Goal: Information Seeking & Learning: Find specific page/section

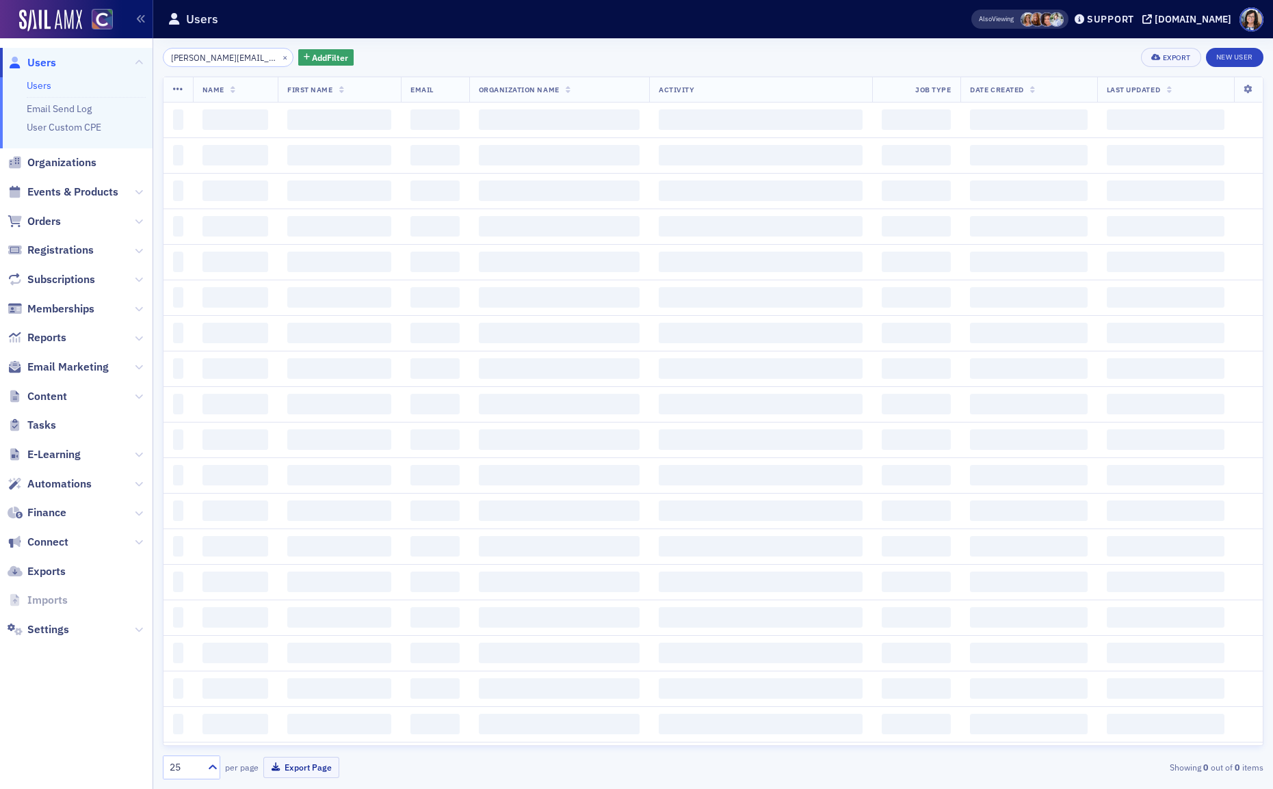
scroll to position [0, 3]
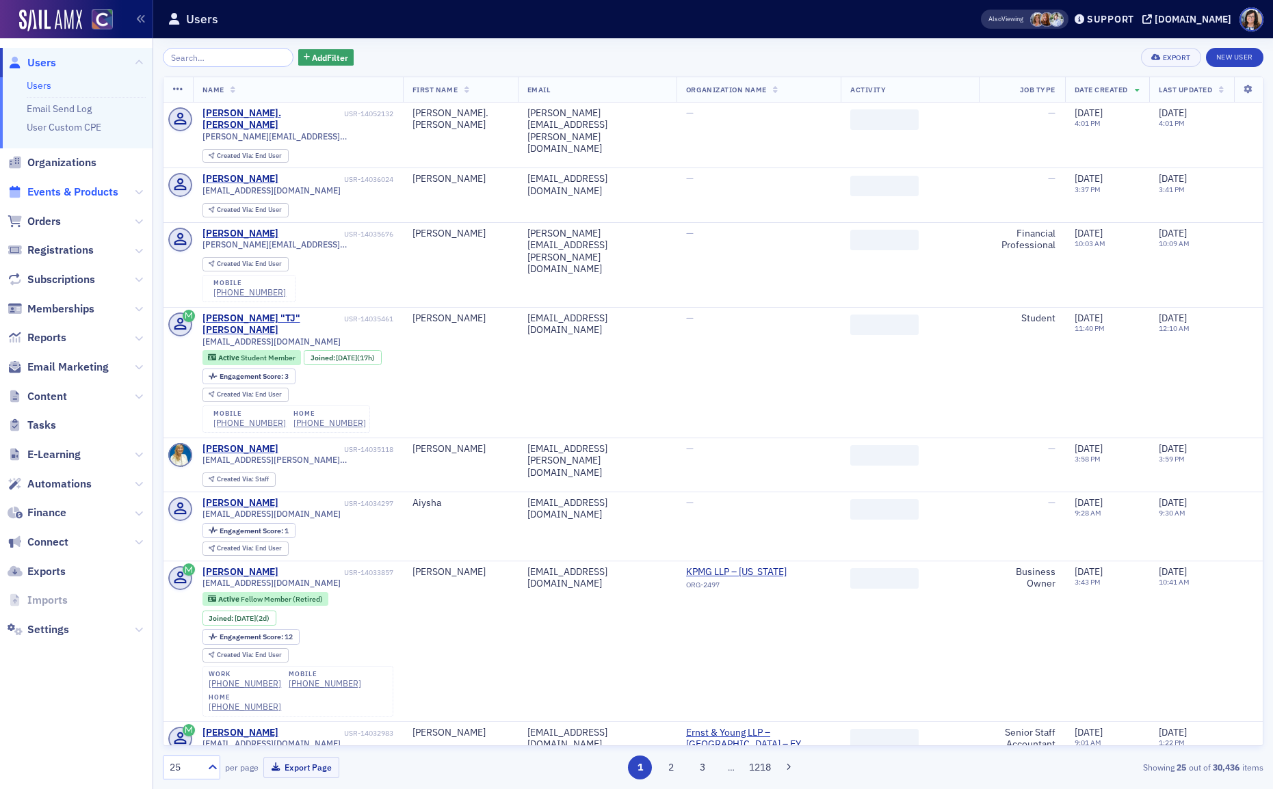
click at [62, 189] on span "Events & Products" at bounding box center [72, 192] width 91 height 15
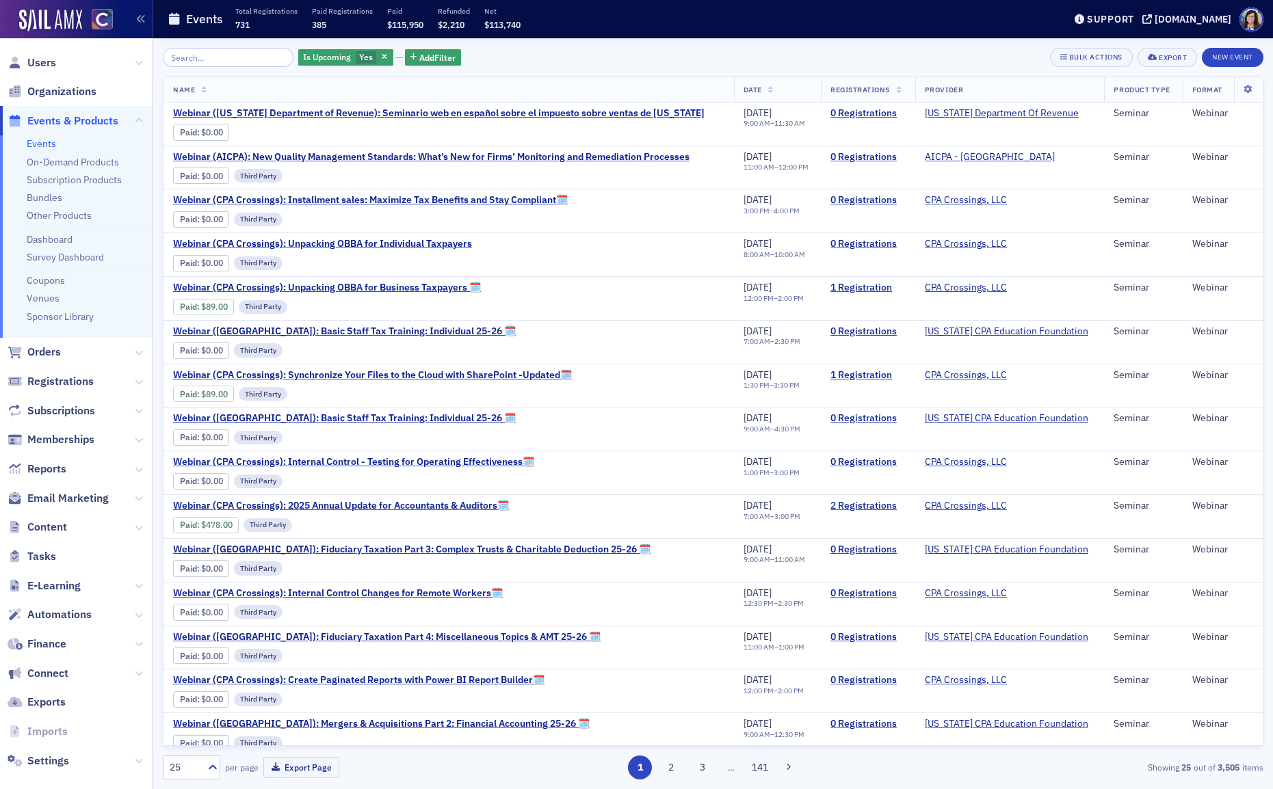
click at [184, 59] on input "search" at bounding box center [228, 57] width 131 height 19
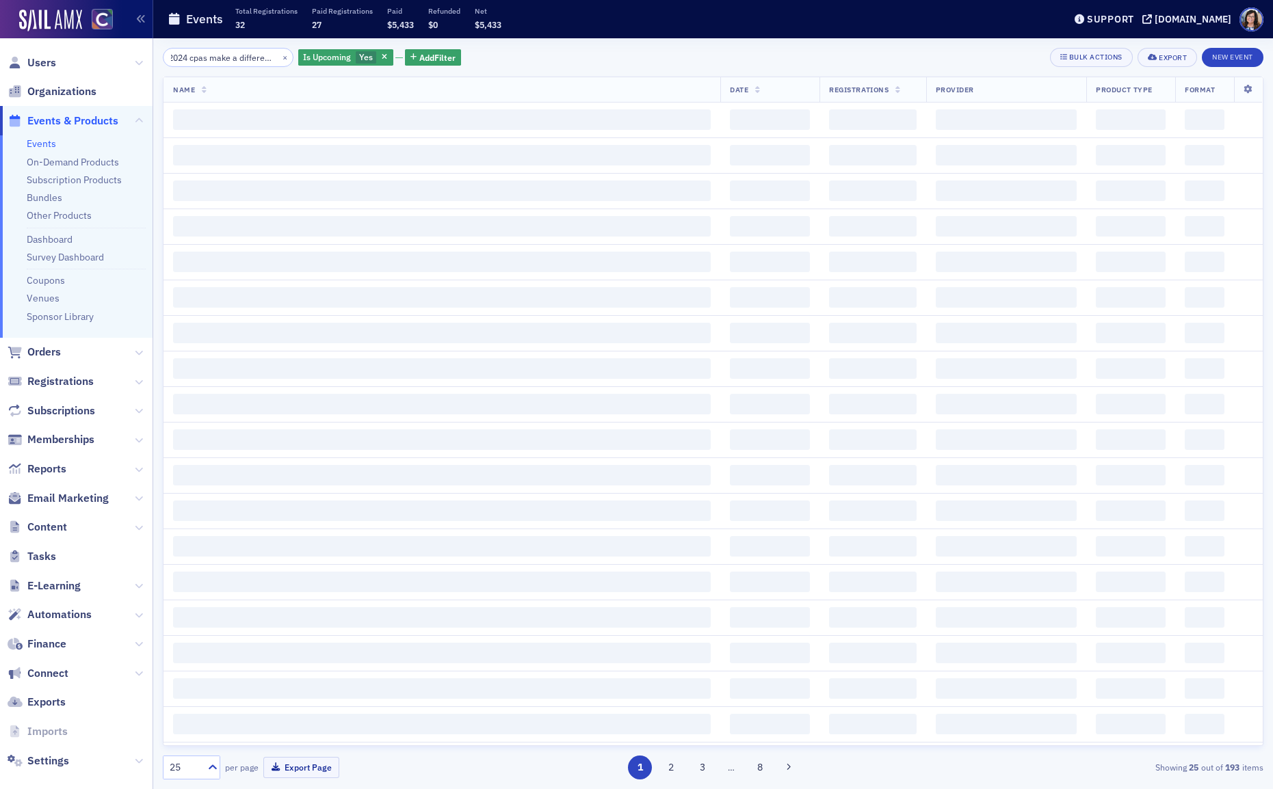
scroll to position [0, 18]
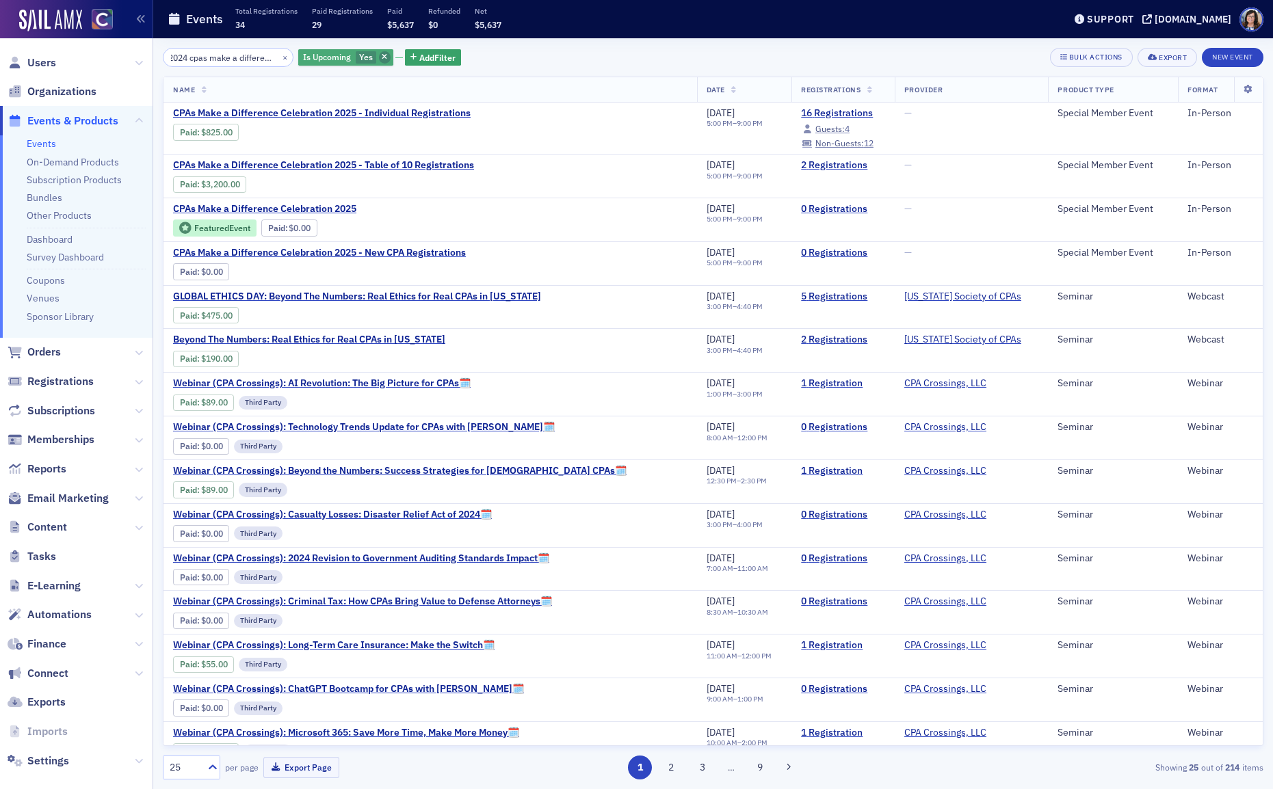
type input "2024 cpas make a difference"
click at [382, 60] on icon "button" at bounding box center [384, 58] width 5 height 8
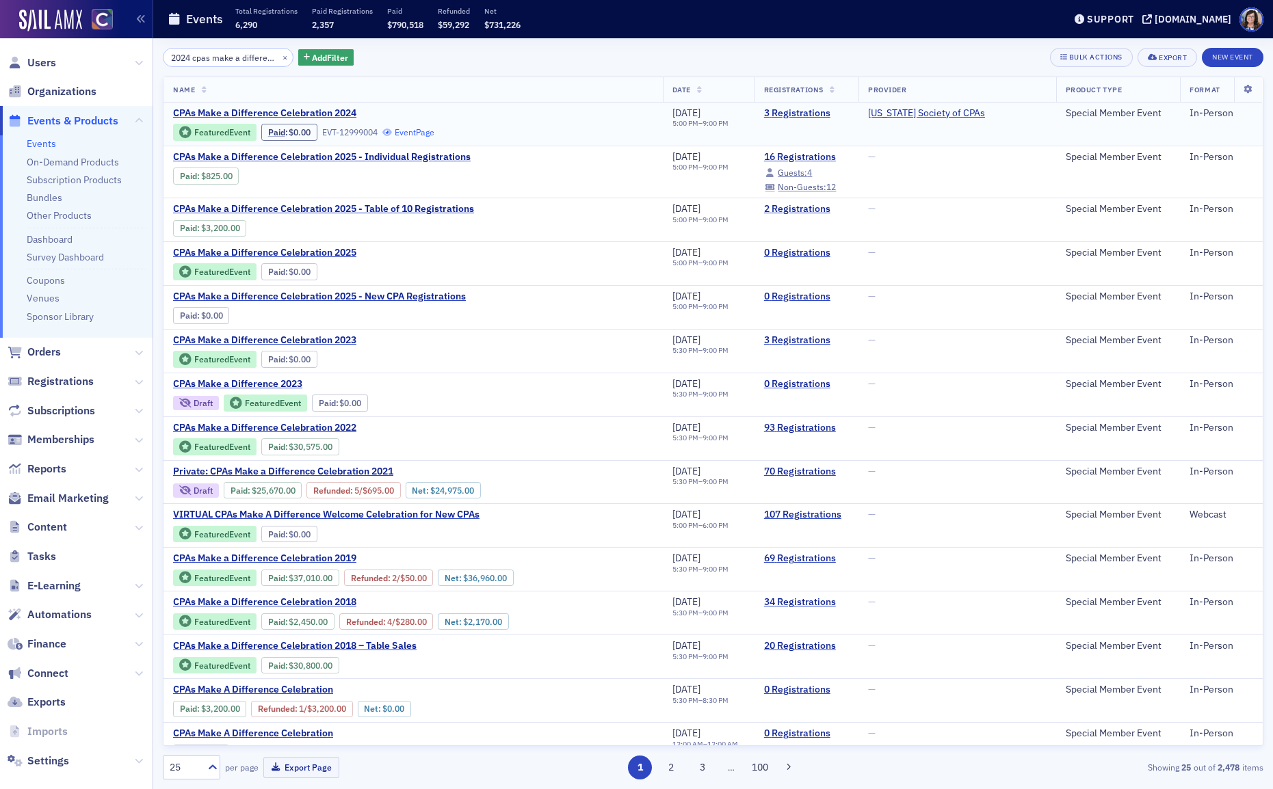
click at [408, 131] on link "Event Page" at bounding box center [408, 132] width 52 height 10
click at [51, 215] on link "Other Products" at bounding box center [59, 215] width 65 height 12
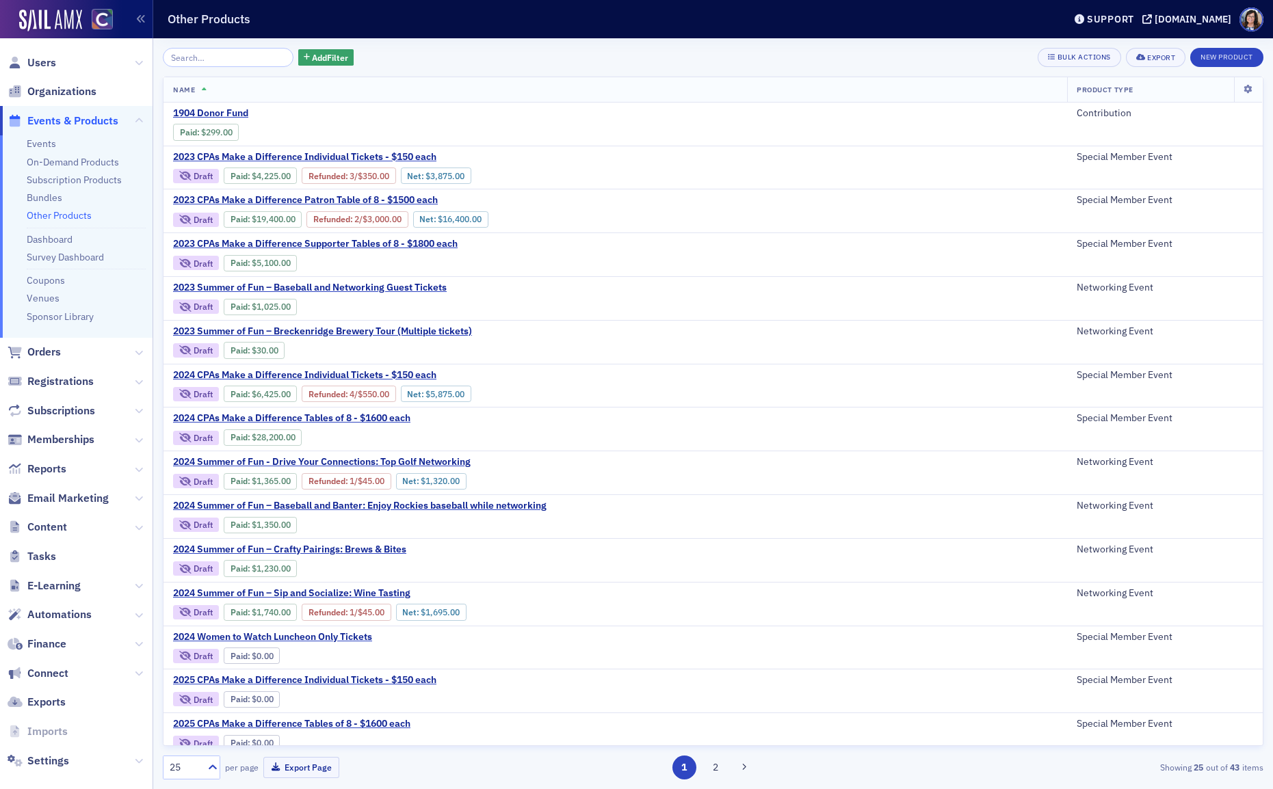
click at [222, 57] on input "search" at bounding box center [228, 57] width 131 height 19
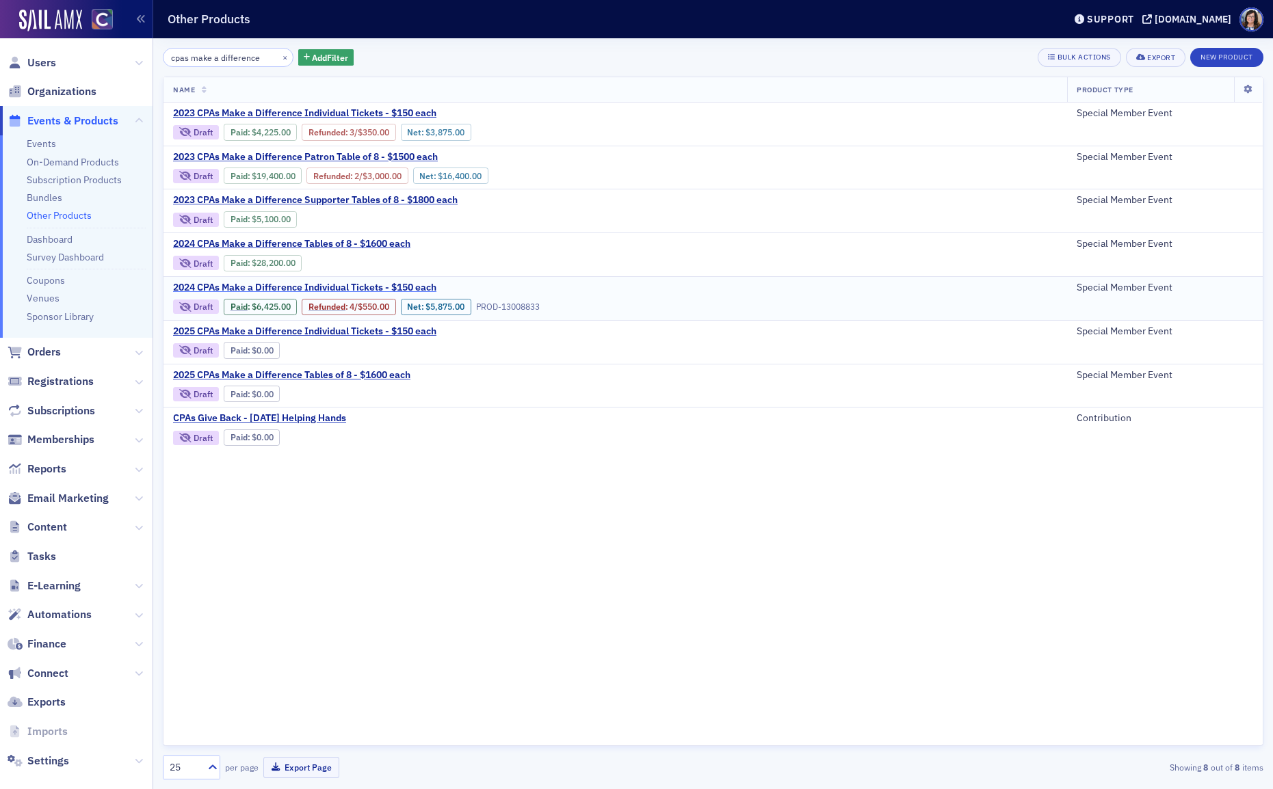
type input "cpas make a difference"
click at [348, 283] on span "2024 CPAs Make a Difference Individual Tickets - $150 each" at bounding box center [304, 288] width 263 height 12
